Goal: Information Seeking & Learning: Learn about a topic

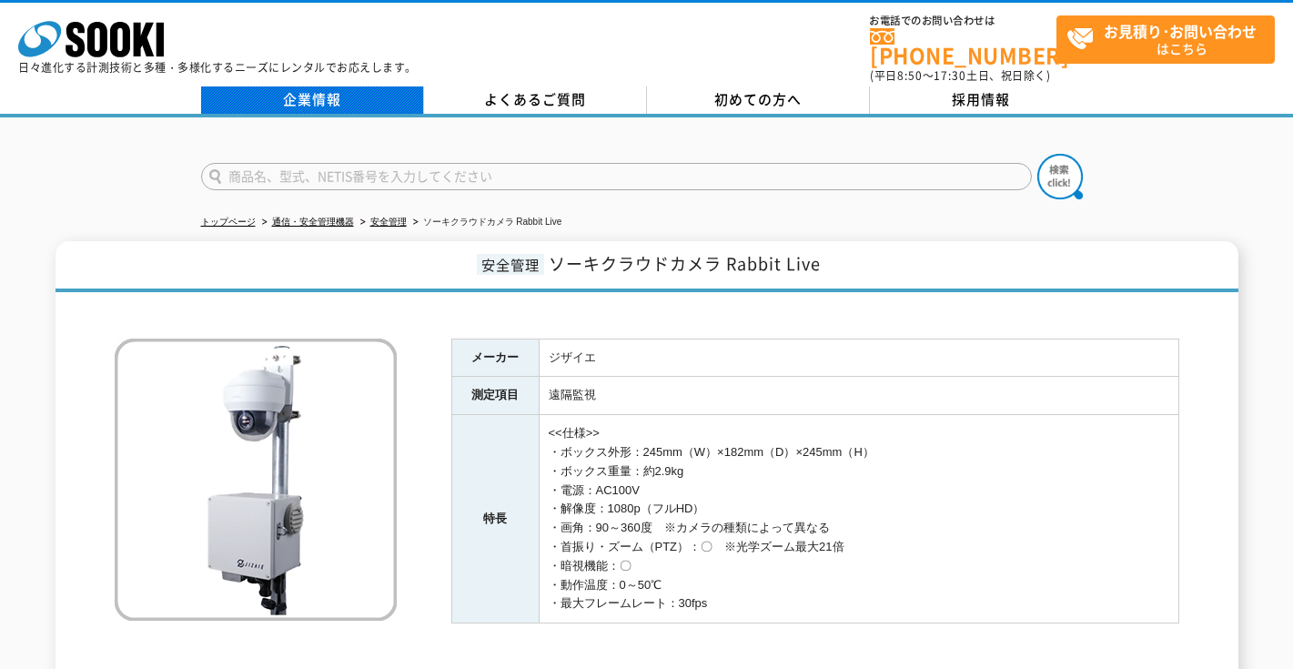
click at [359, 86] on link "企業情報" at bounding box center [312, 99] width 223 height 27
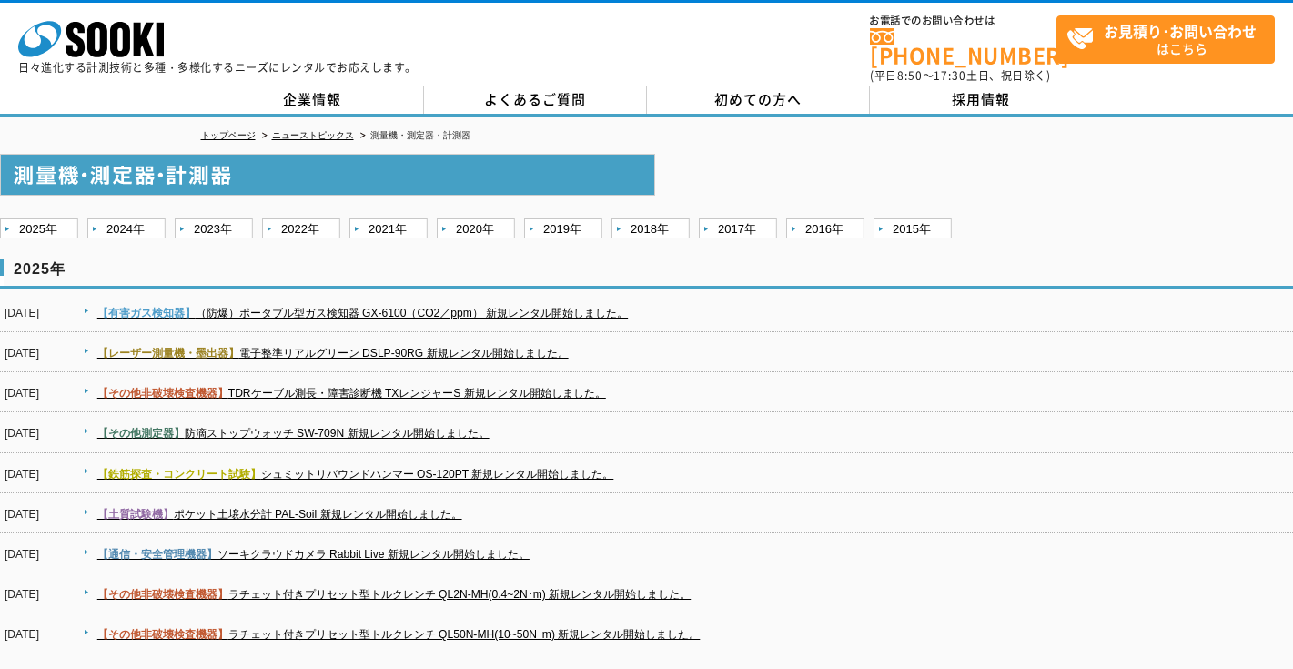
click at [436, 534] on dd "【通信・安全管理機器】 ソーキクラウドカメラ Rabbit Live 新規レンタル開始しました。" at bounding box center [646, 554] width 1293 height 40
click at [433, 548] on link "【通信・安全管理機器】 ソーキクラウドカメラ Rabbit Live 新規レンタル開始しました。" at bounding box center [313, 554] width 432 height 13
click at [367, 548] on link "【通信・安全管理機器】 ソーキクラウドカメラ Rabbit Live 新規レンタル開始しました。" at bounding box center [313, 554] width 432 height 13
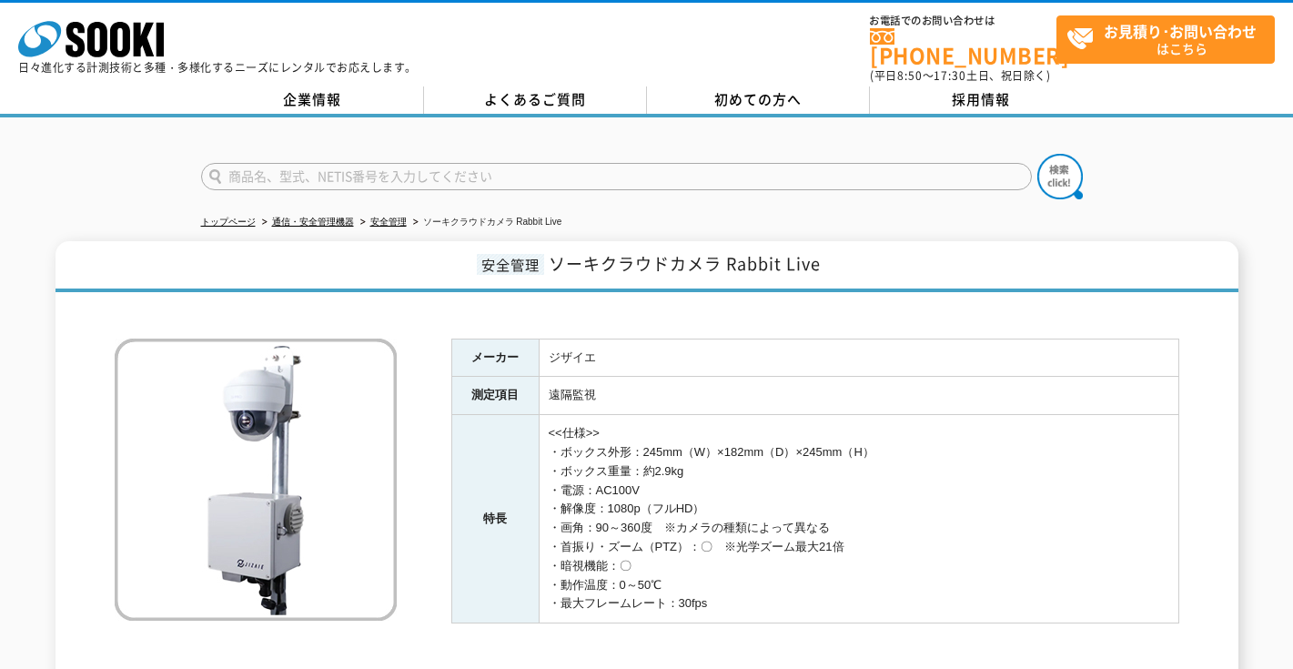
scroll to position [307, 0]
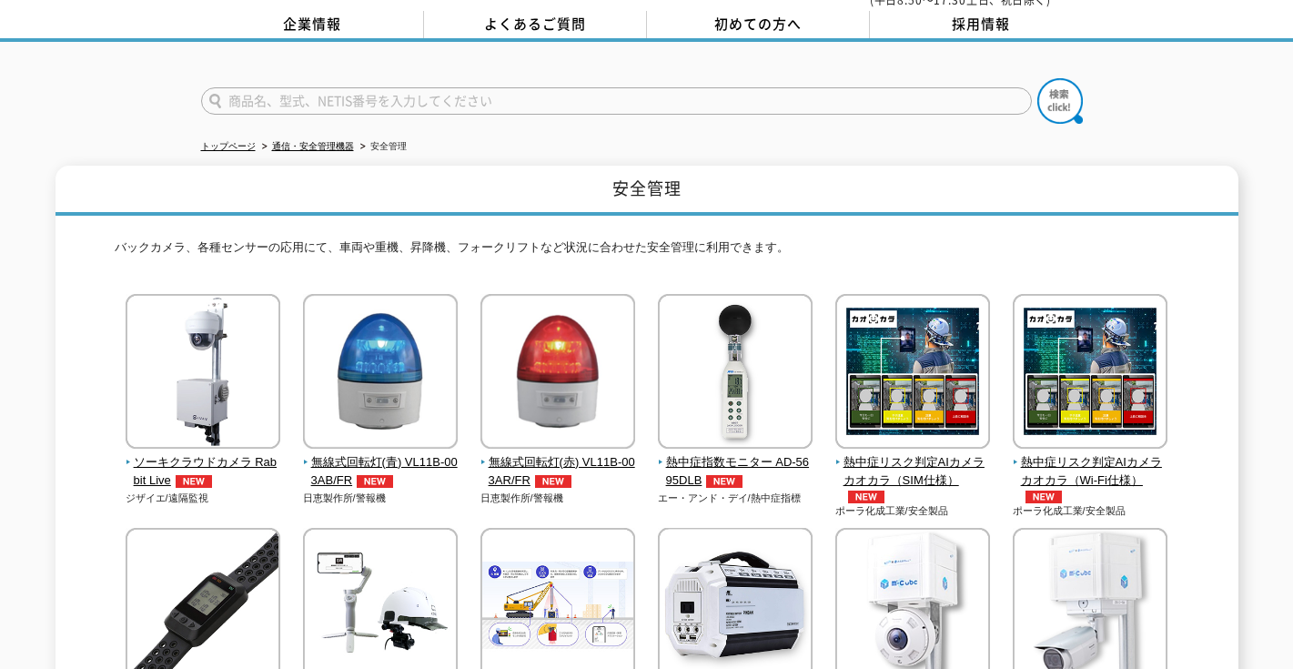
scroll to position [56, 0]
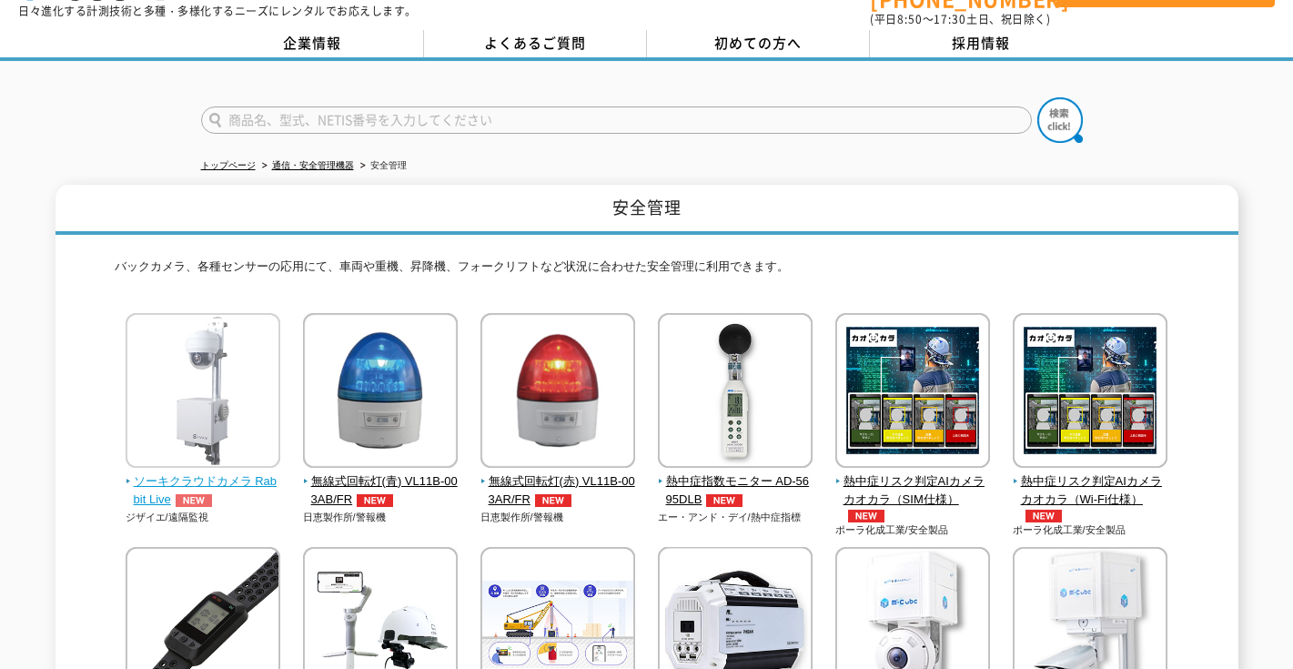
click at [211, 472] on span "ソーキクラウドカメラ Rabbit Live" at bounding box center [204, 491] width 156 height 38
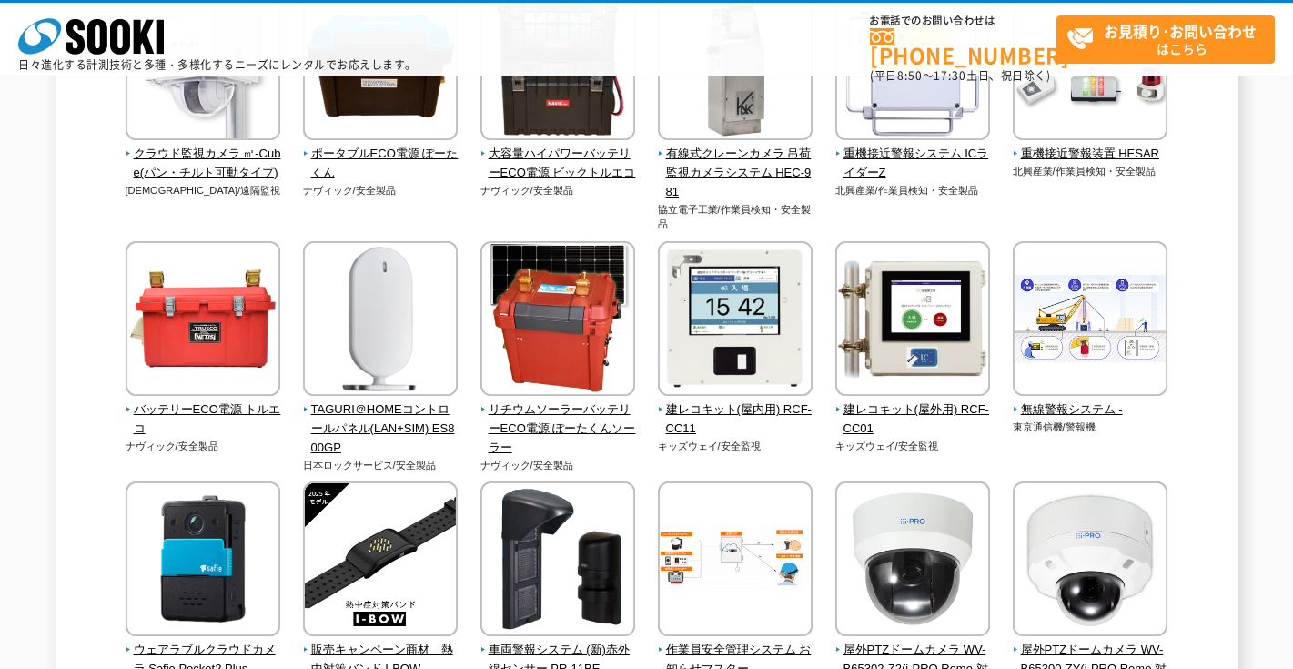
scroll to position [794, 0]
